Goal: Ask a question: Seek information or help from site administrators or community

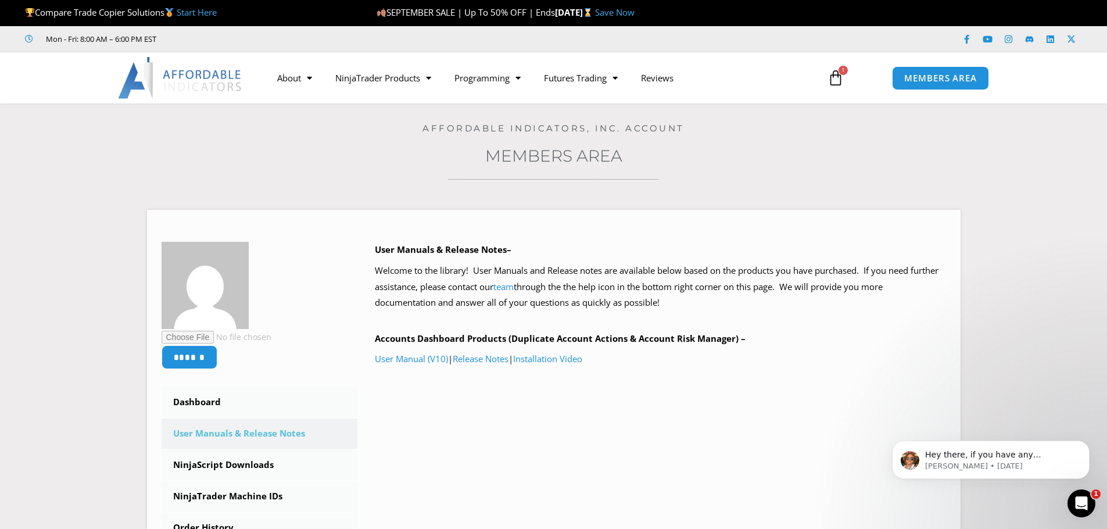
click at [828, 73] on icon at bounding box center [836, 78] width 16 height 16
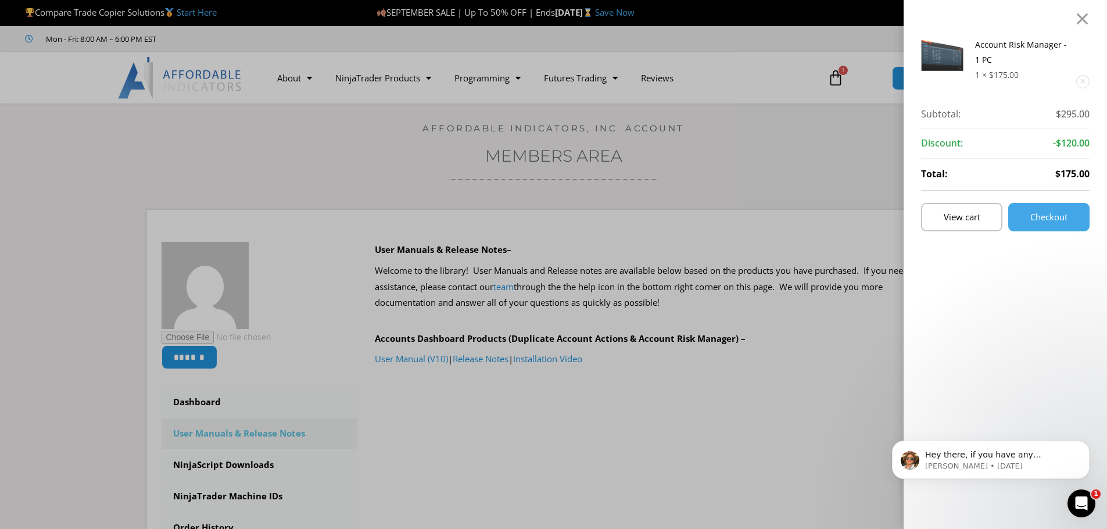
click at [821, 98] on div "Account Risk Manager - 1 PC 1 × $ 175.00 Subtotal: $ 295.00 Subtotal: $295.00 D…" at bounding box center [553, 264] width 1107 height 529
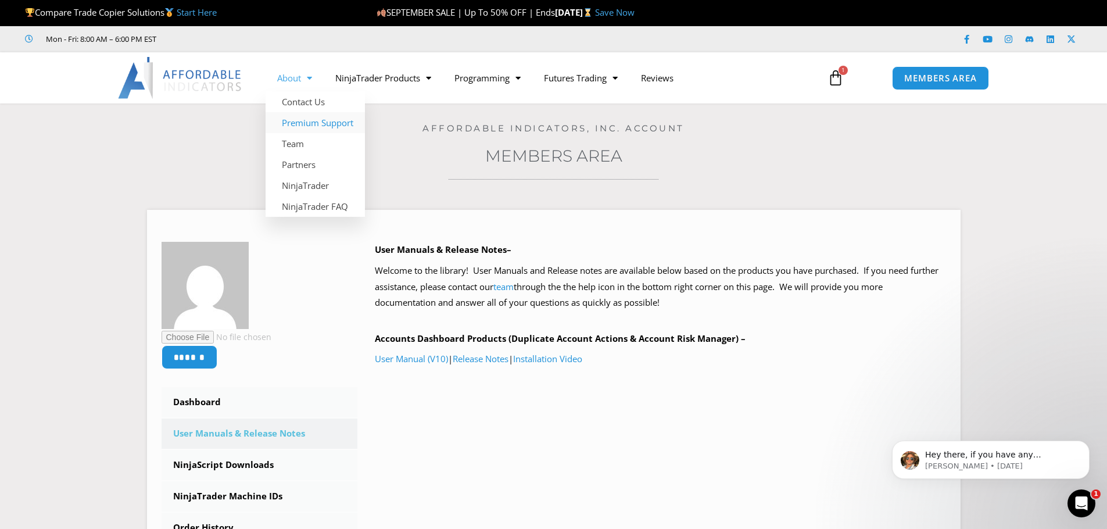
click at [309, 125] on link "Premium Support" at bounding box center [315, 122] width 99 height 21
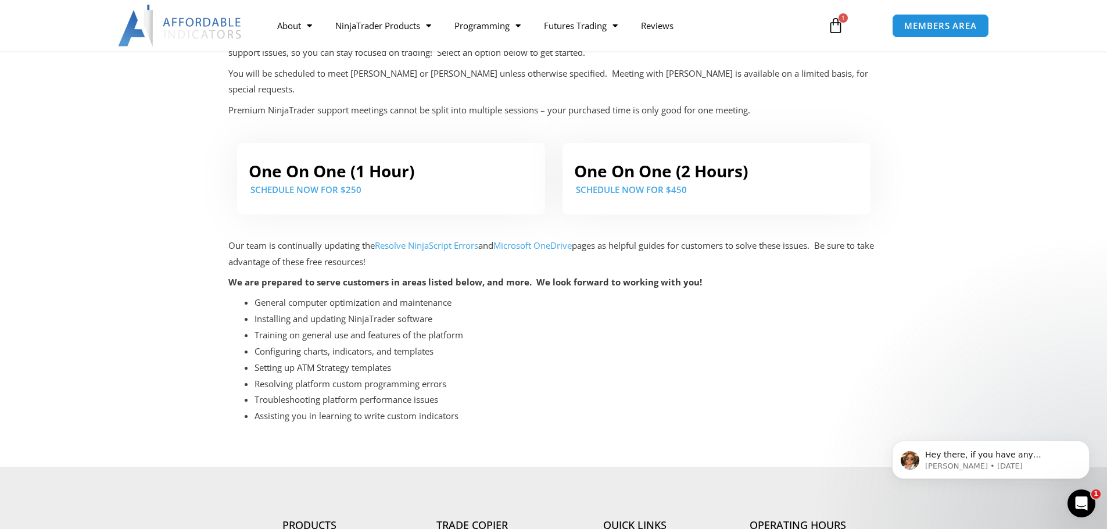
scroll to position [58, 0]
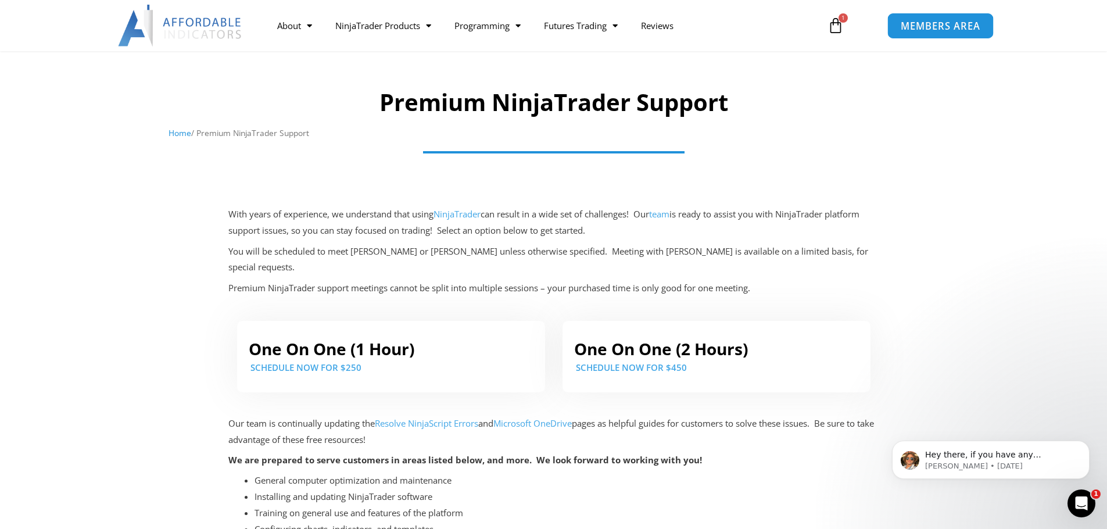
click at [935, 23] on span "MEMBERS AREA" at bounding box center [941, 26] width 80 height 10
click at [946, 26] on span "MEMBERS AREA" at bounding box center [941, 26] width 80 height 10
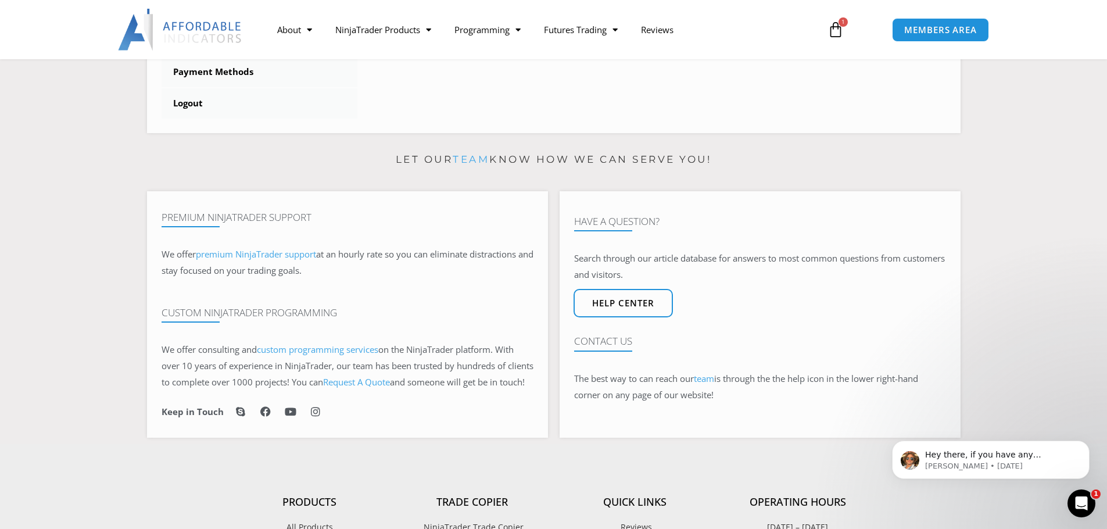
scroll to position [581, 0]
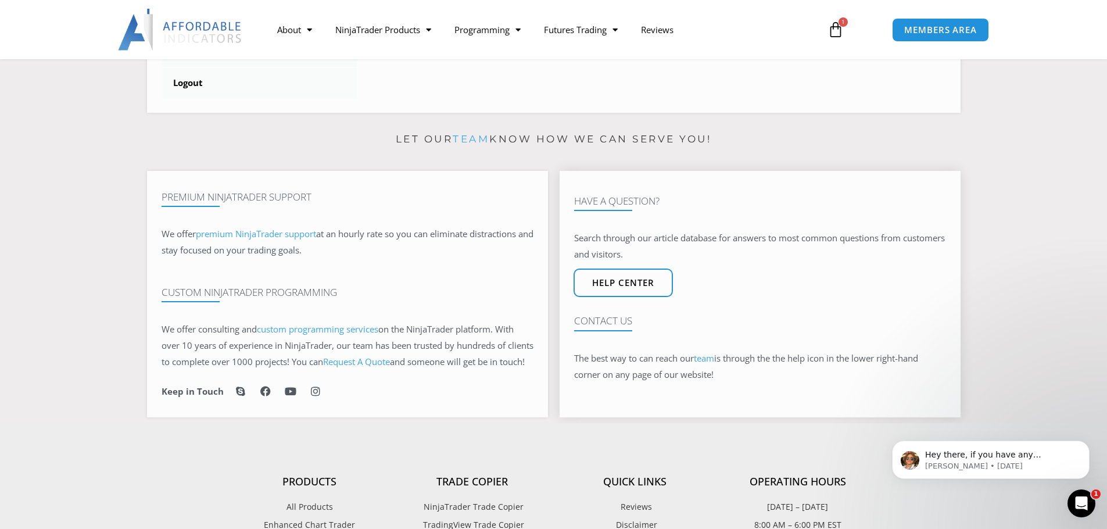
click at [705, 364] on link "team" at bounding box center [704, 358] width 20 height 12
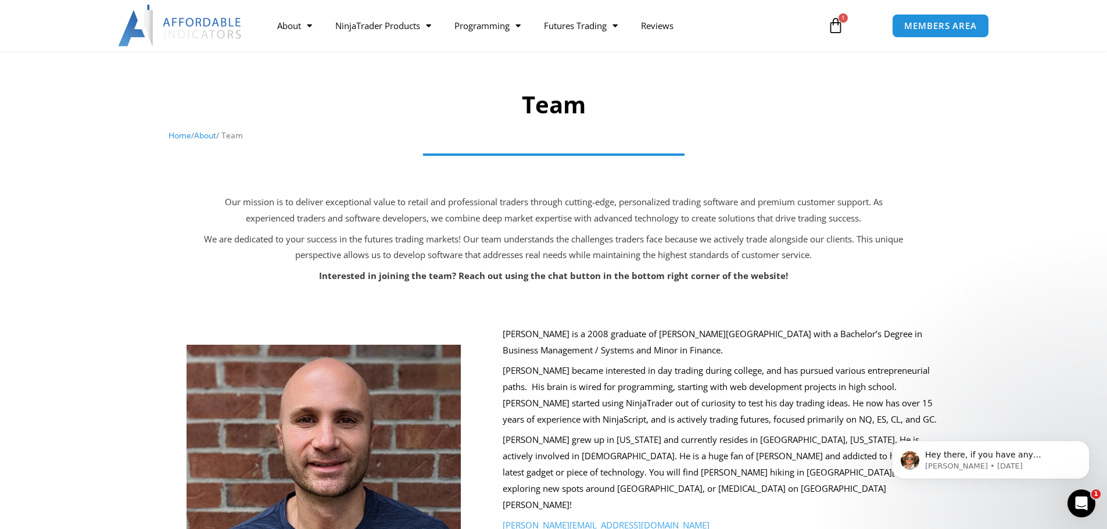
scroll to position [233, 0]
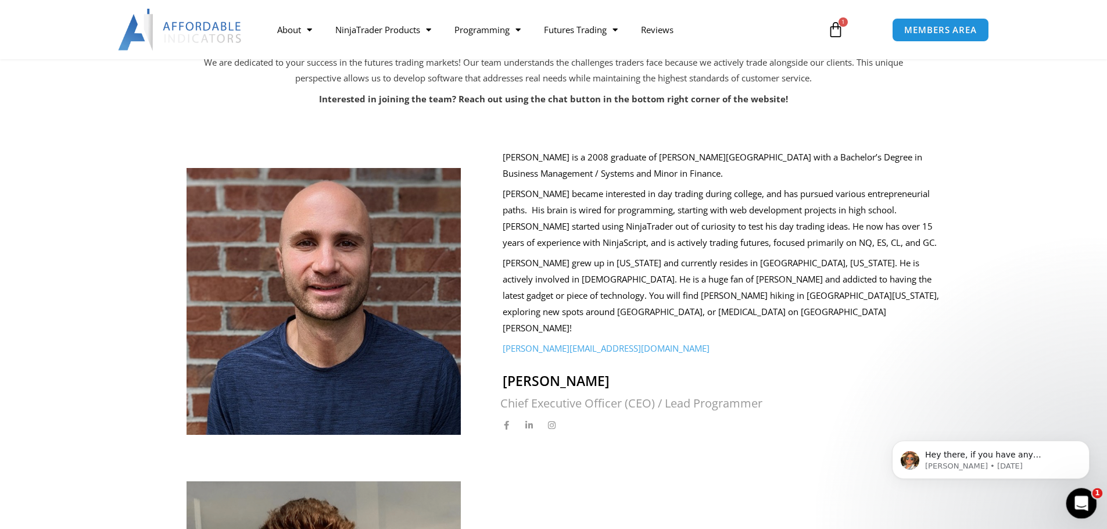
click at [1081, 502] on icon "Open Intercom Messenger" at bounding box center [1080, 501] width 8 height 9
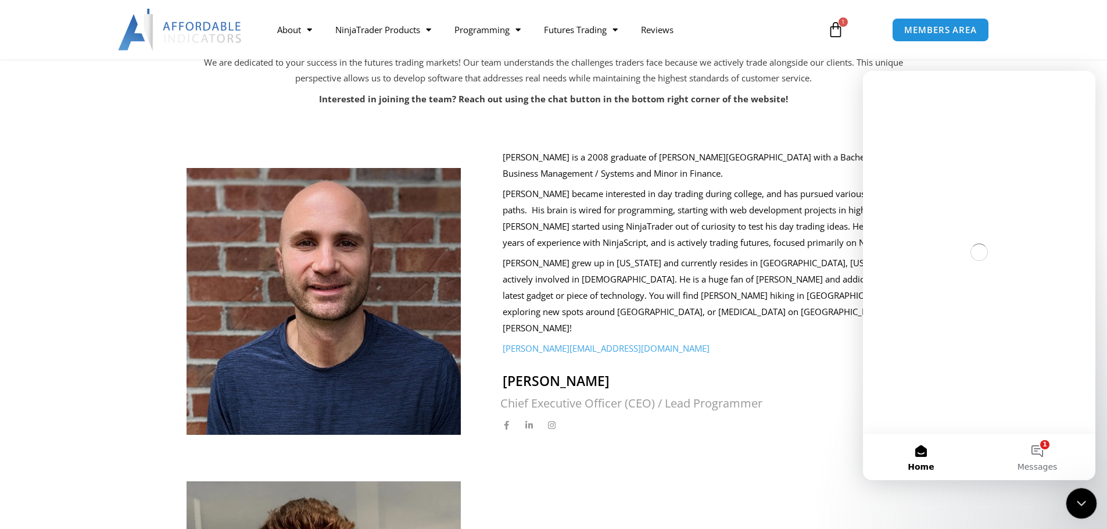
scroll to position [0, 0]
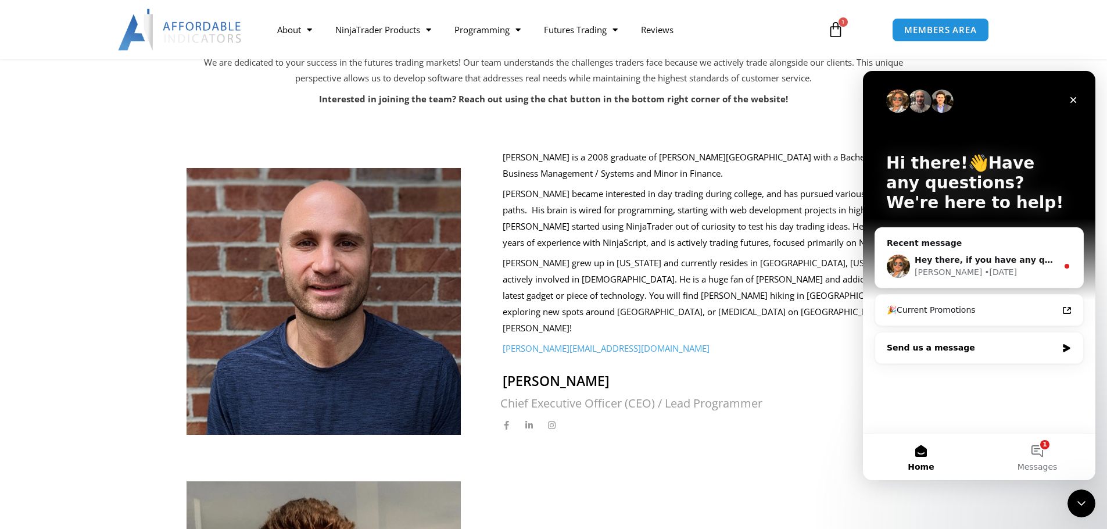
click at [1013, 352] on div "Send us a message" at bounding box center [972, 348] width 170 height 12
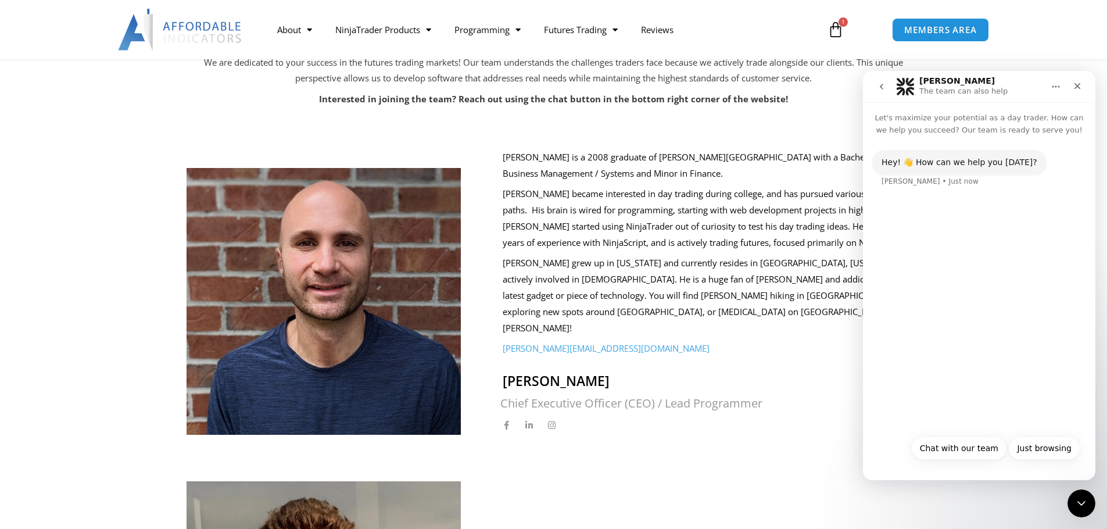
click at [1007, 374] on div "Hey! 👋 How can we help you today? Solomon • Just now" at bounding box center [979, 282] width 233 height 293
click at [995, 449] on button "Chat with our team" at bounding box center [959, 448] width 96 height 23
click at [1070, 212] on div "Chat with our team" at bounding box center [1038, 209] width 78 height 12
click at [1025, 452] on div "Hey! 👋 How can we help you today? Solomon • Just now Chat with our team Tarif •…" at bounding box center [979, 303] width 233 height 334
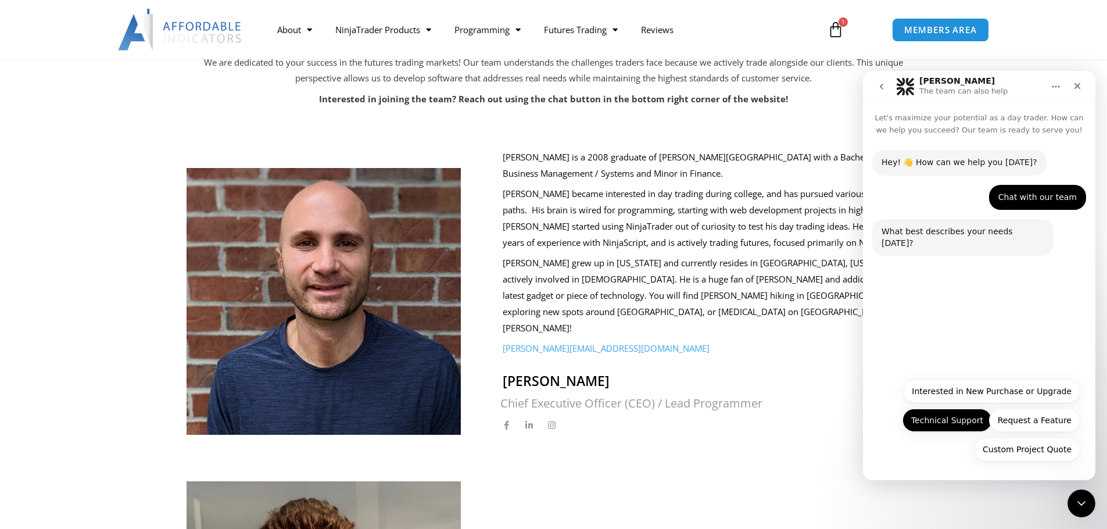
click at [957, 426] on button "Technical Support" at bounding box center [948, 420] width 90 height 23
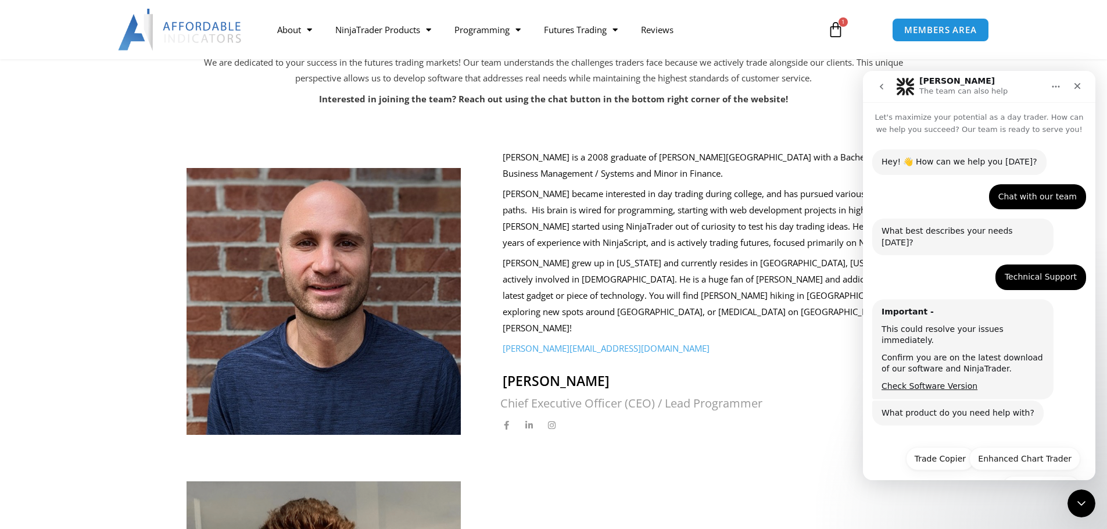
scroll to position [16, 0]
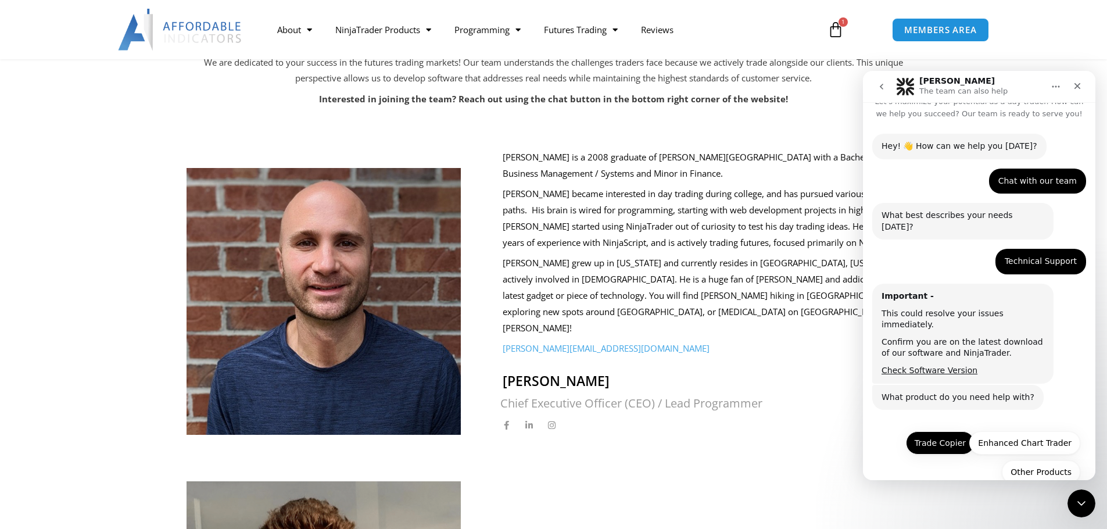
click at [952, 431] on button "Trade Copier" at bounding box center [940, 442] width 69 height 23
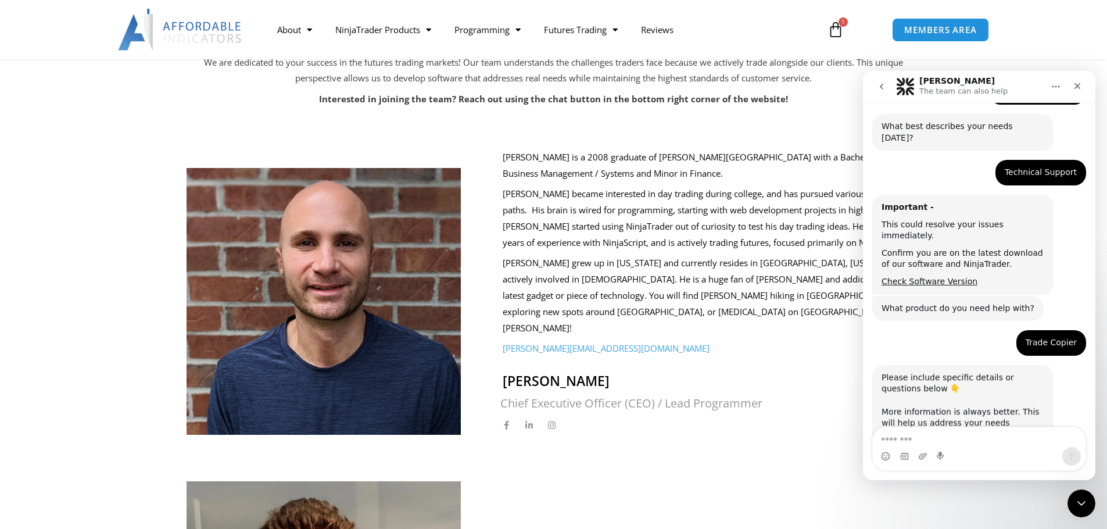
scroll to position [116, 0]
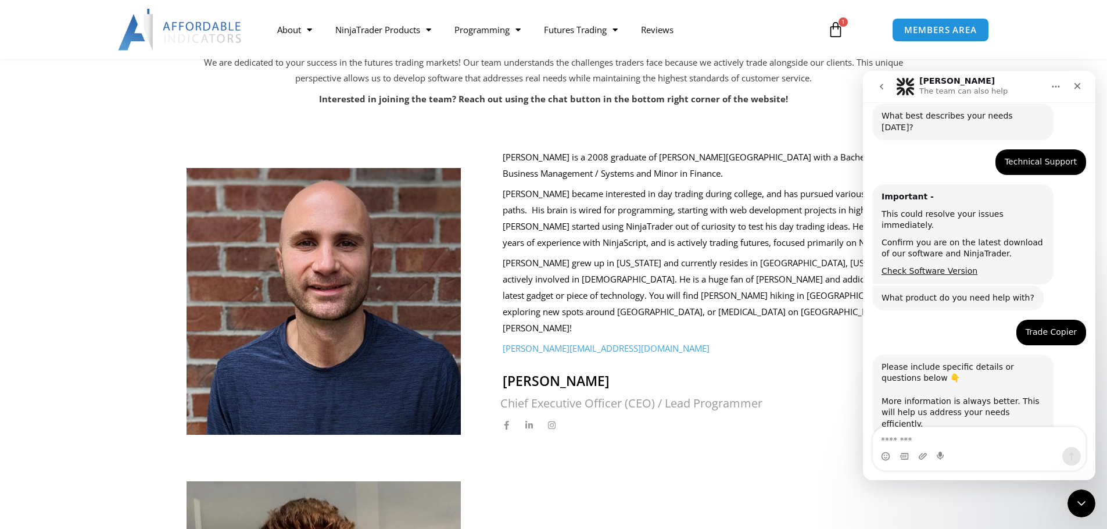
click at [956, 444] on textarea "Message…" at bounding box center [979, 437] width 213 height 20
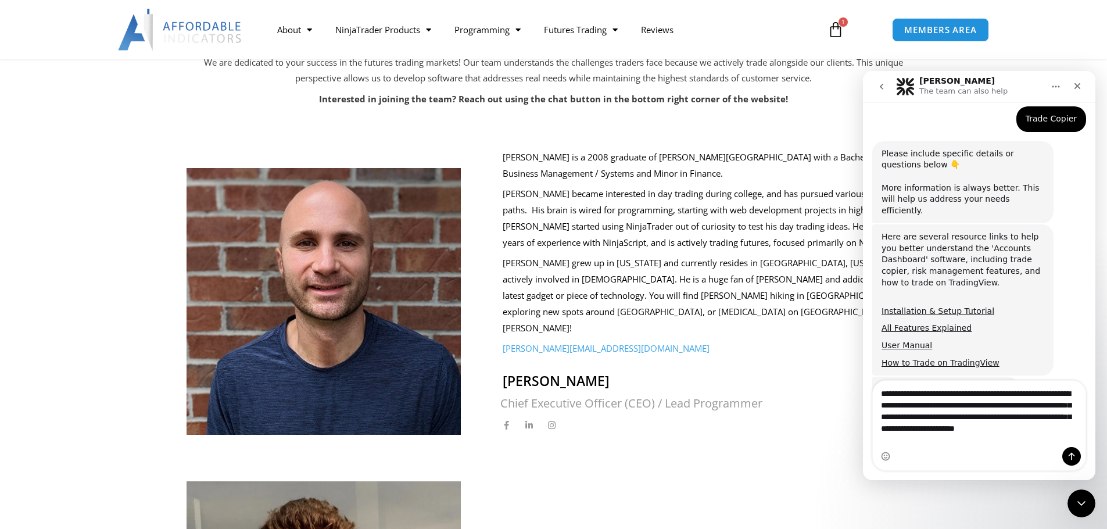
scroll to position [341, 0]
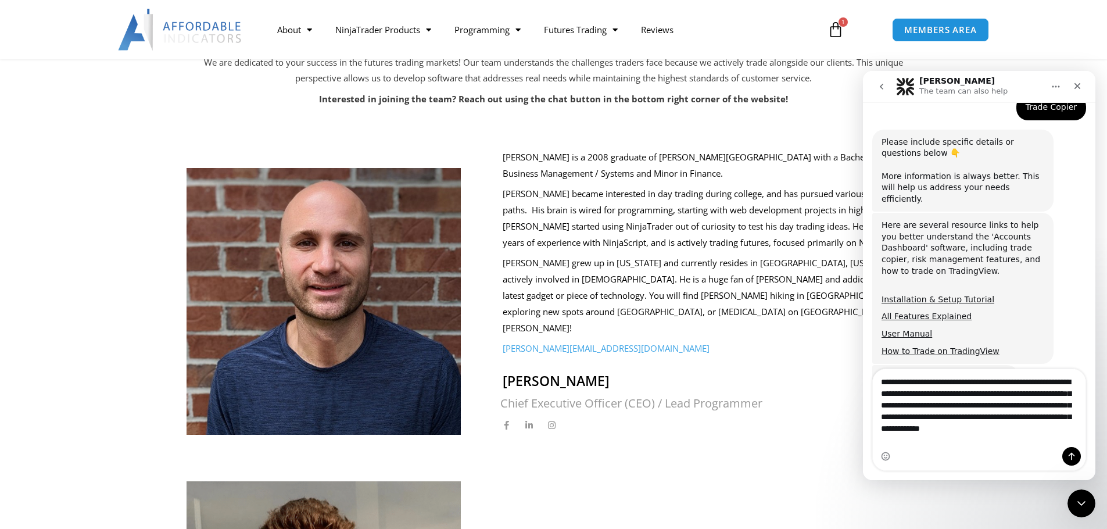
type textarea "**********"
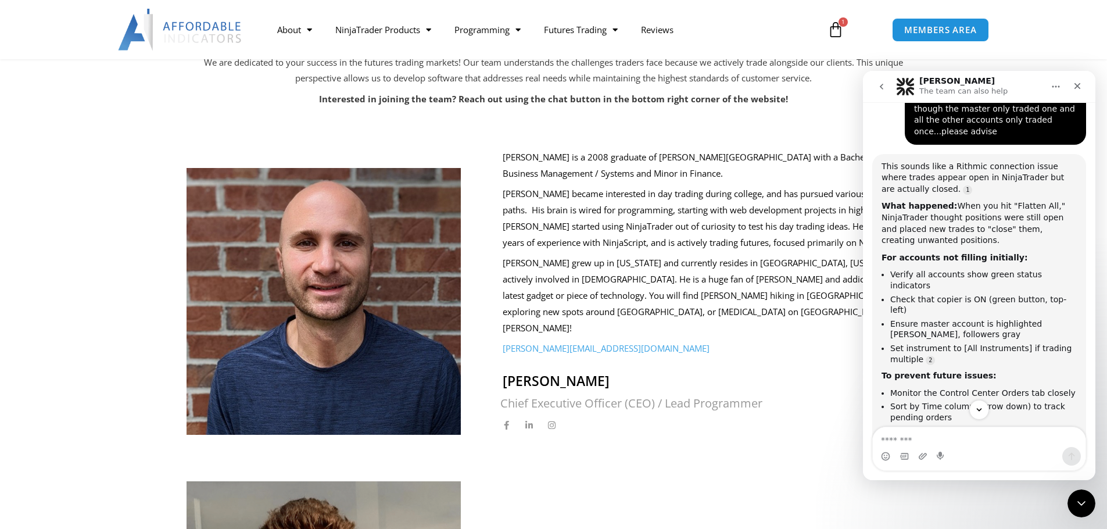
scroll to position [730, 0]
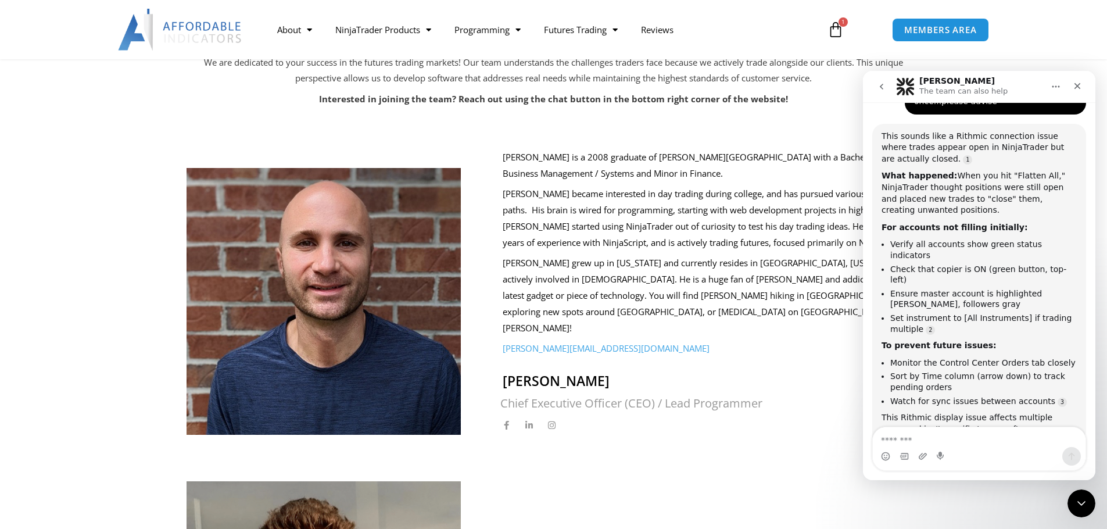
click at [1025, 441] on textarea "Message…" at bounding box center [979, 437] width 213 height 20
type textarea "**********"
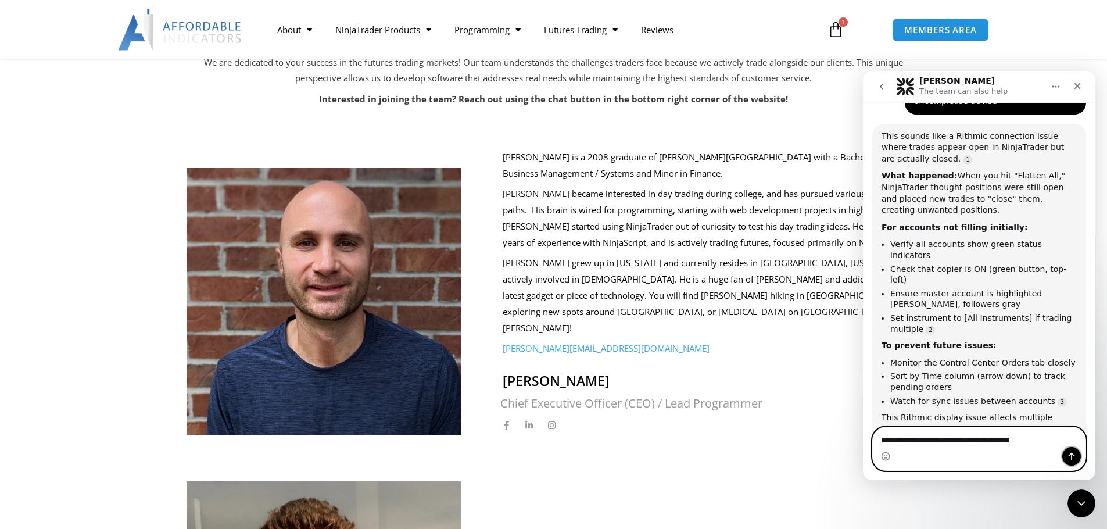
click at [1075, 456] on icon "Send a message…" at bounding box center [1071, 456] width 9 height 9
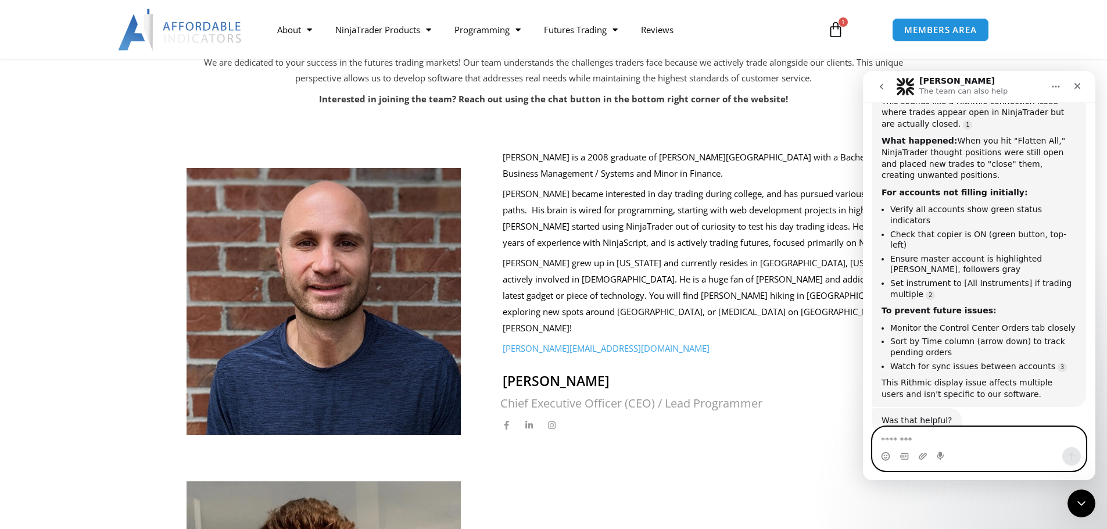
scroll to position [802, 0]
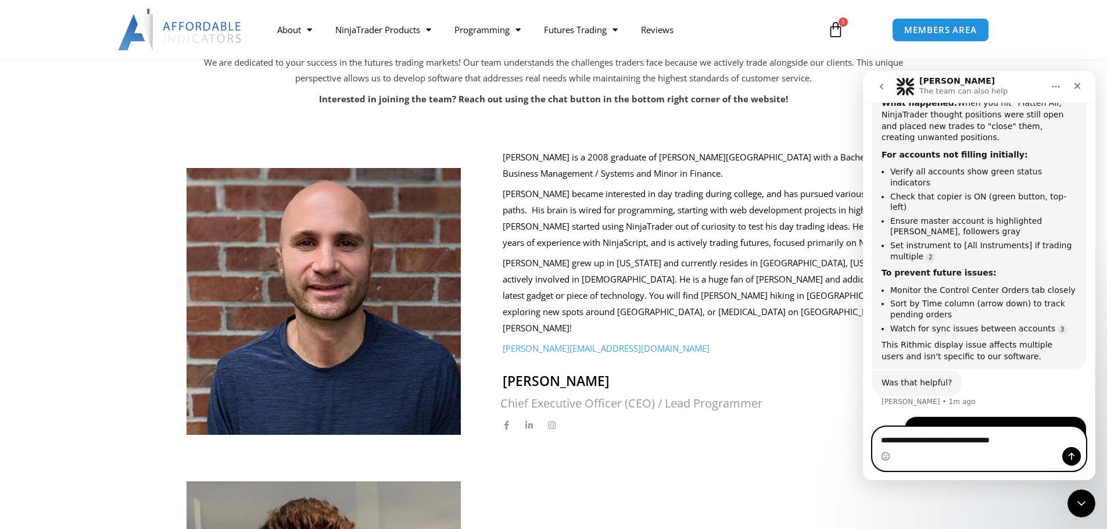
type textarea "**********"
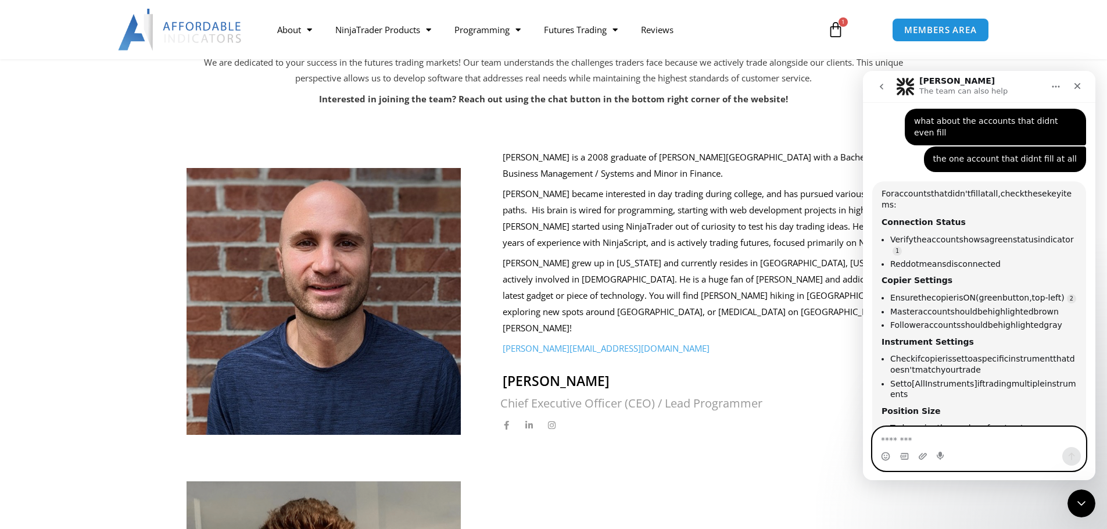
scroll to position [1093, 0]
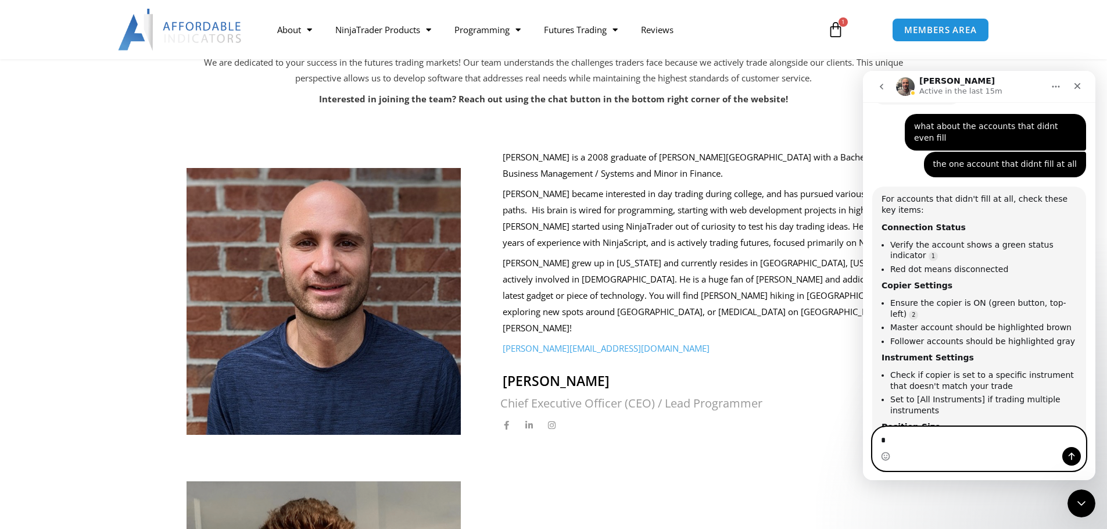
type textarea "*"
